Goal: Find specific page/section: Find specific page/section

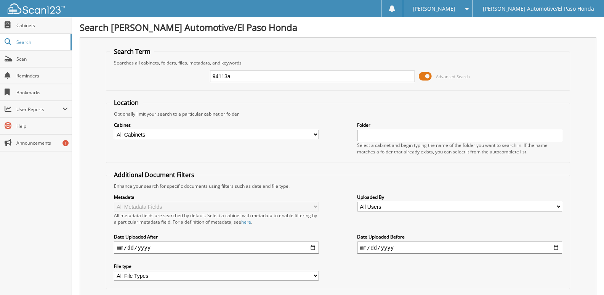
drag, startPoint x: 239, startPoint y: 77, endPoint x: 184, endPoint y: 86, distance: 56.4
click at [184, 86] on div "94113a Advanced Search" at bounding box center [338, 76] width 456 height 21
type input "50743"
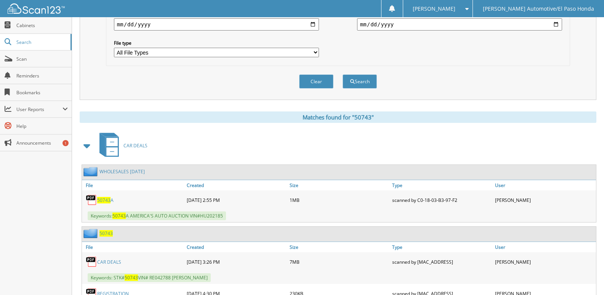
scroll to position [287, 0]
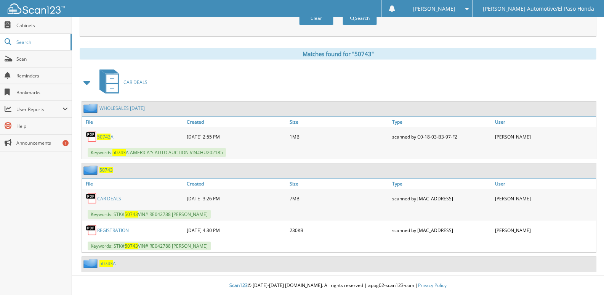
click at [108, 172] on span "50743" at bounding box center [105, 170] width 13 height 6
